Goal: Transaction & Acquisition: Purchase product/service

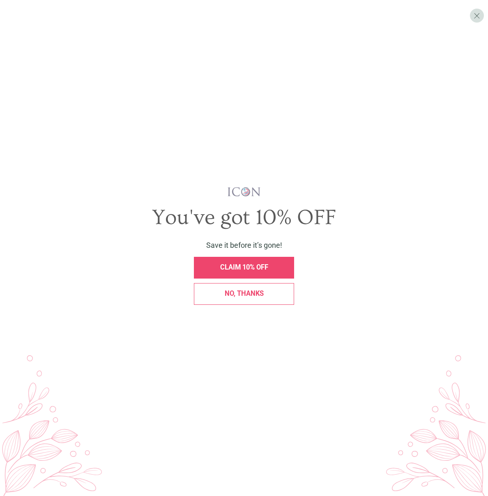
click at [219, 298] on div "No, thanks" at bounding box center [244, 294] width 100 height 22
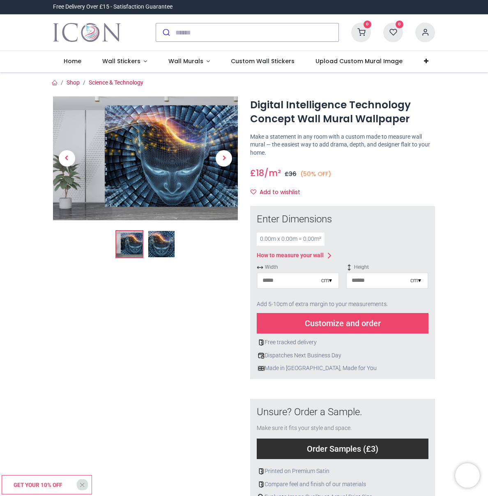
click at [330, 281] on div "cm ▾" at bounding box center [326, 281] width 11 height 8
click at [306, 310] on div "Inches (inch)" at bounding box center [297, 309] width 81 height 14
click at [413, 281] on div "inches ▾" at bounding box center [411, 281] width 19 height 8
click at [402, 309] on div "Inches (inch)" at bounding box center [387, 309] width 81 height 14
click at [281, 236] on div "0.00 m x 0.00 m = 0.00 m²" at bounding box center [291, 239] width 68 height 13
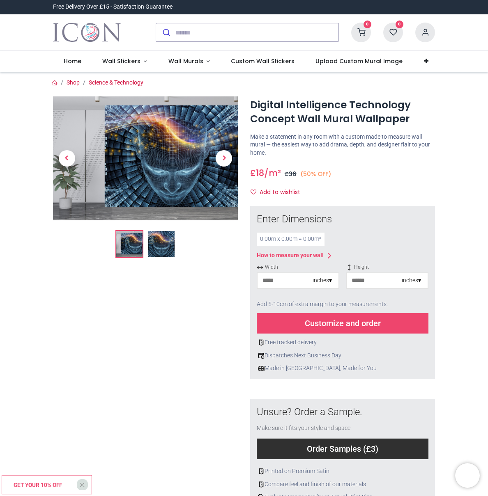
click at [265, 239] on div "0.00 m x 0.00 m = 0.00 m²" at bounding box center [291, 239] width 68 height 13
click at [269, 239] on div "0.00 m x 0.00 m = 0.00 m²" at bounding box center [291, 239] width 68 height 13
click at [288, 256] on div "How to measure your wall" at bounding box center [290, 256] width 67 height 8
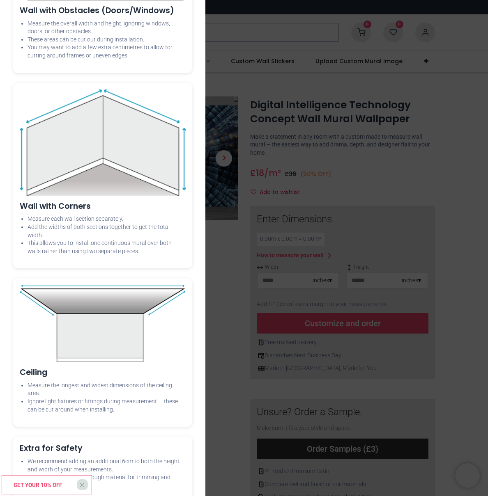
scroll to position [739, 0]
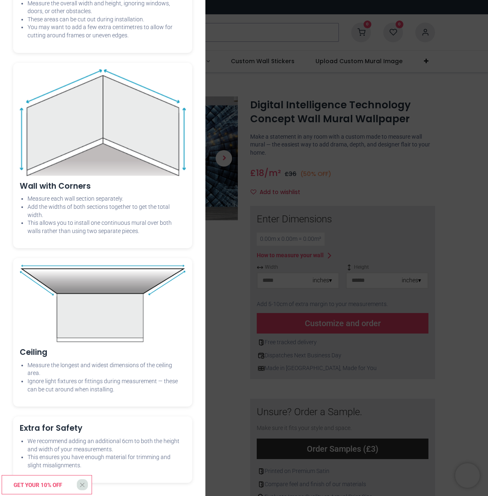
click at [431, 182] on div "× How to Measure Your Wall Standard Wall Measure from edge to edge at the wides…" at bounding box center [244, 248] width 488 height 496
